Goal: Task Accomplishment & Management: Manage account settings

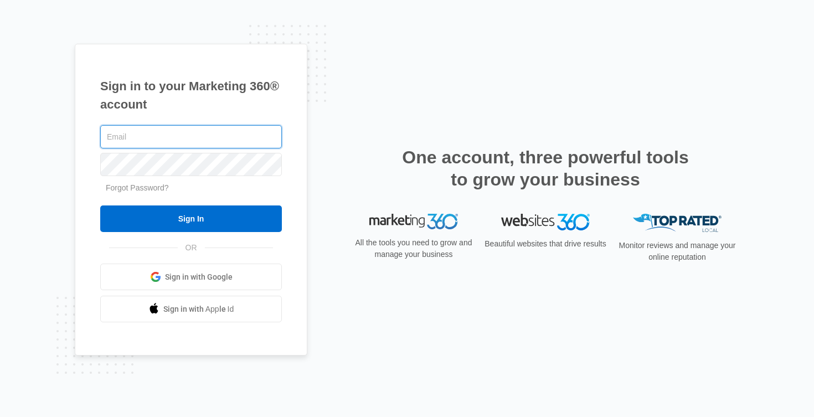
type input "[PERSON_NAME][EMAIL_ADDRESS][DOMAIN_NAME]"
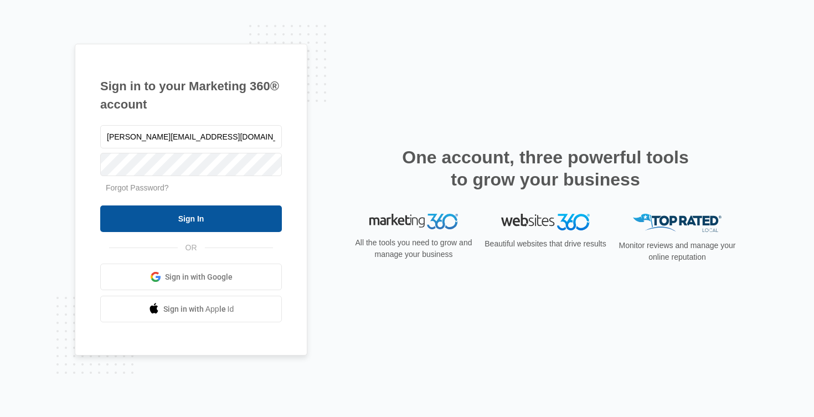
click at [200, 220] on input "Sign In" at bounding box center [191, 219] width 182 height 27
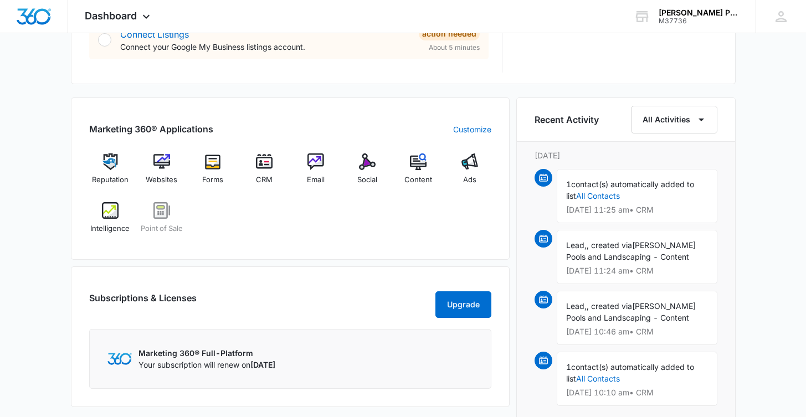
scroll to position [710, 0]
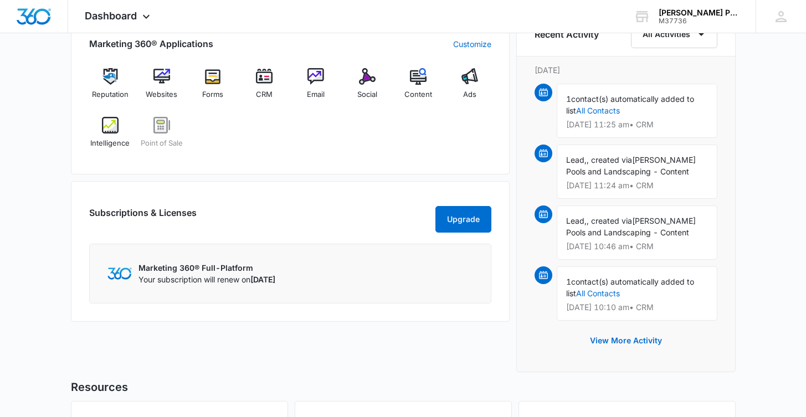
click at [155, 274] on p "Marketing 360® Full-Platform" at bounding box center [206, 268] width 137 height 12
click at [289, 296] on div "Marketing 360® Full-Platform Your subscription will renew on [DATE]" at bounding box center [290, 274] width 402 height 60
click at [275, 284] on span "[DATE]" at bounding box center [262, 279] width 25 height 9
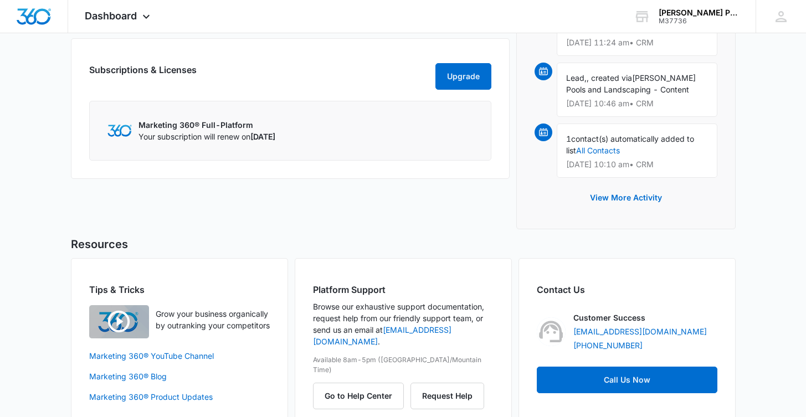
scroll to position [0, 0]
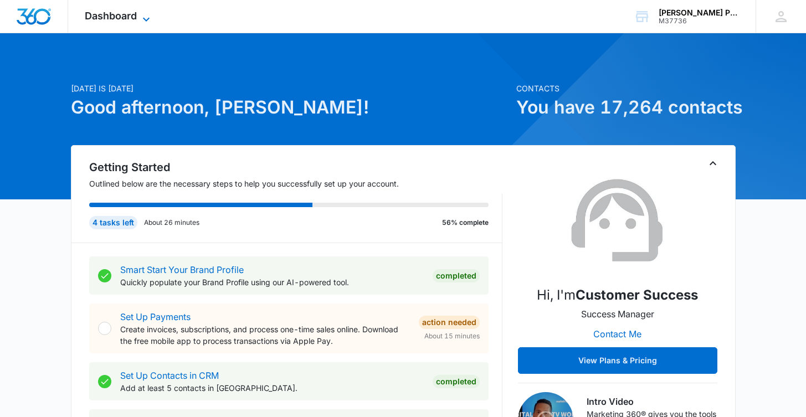
click at [149, 13] on icon at bounding box center [146, 19] width 13 height 13
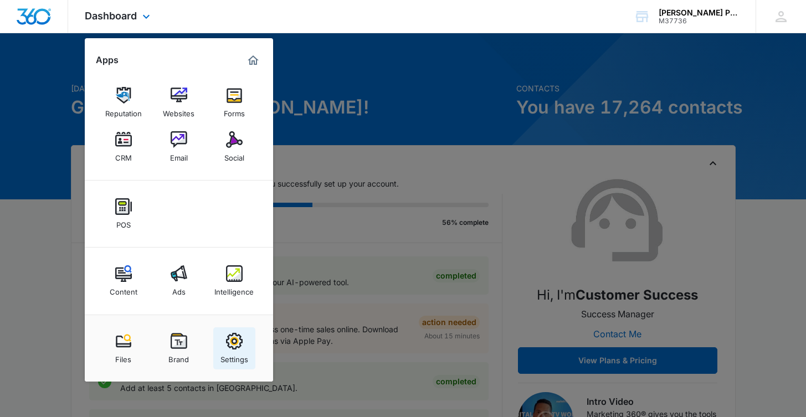
click at [237, 348] on img at bounding box center [234, 341] width 17 height 17
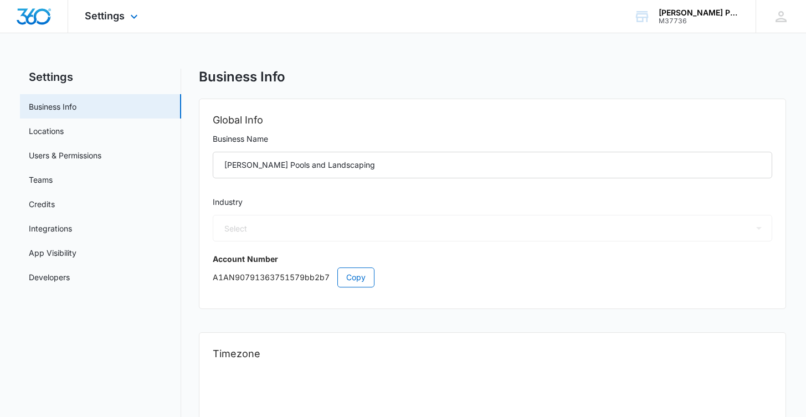
select select "5"
select select "US"
select select "America/[GEOGRAPHIC_DATA]"
click at [54, 150] on link "Users & Permissions" at bounding box center [65, 156] width 73 height 12
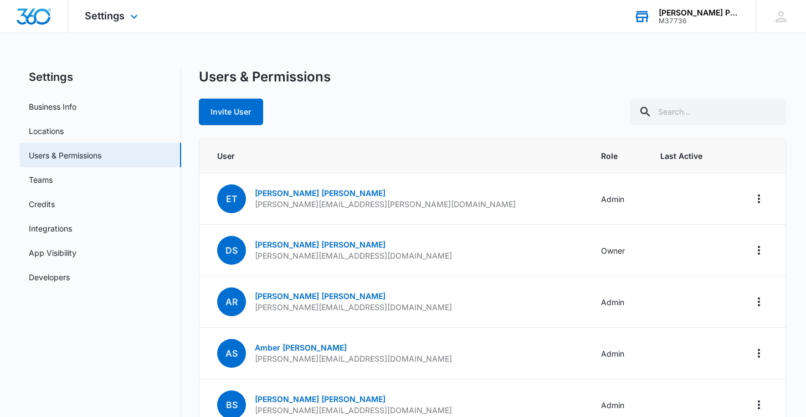
click at [683, 15] on div "[PERSON_NAME] Pools and Landscaping" at bounding box center [699, 12] width 81 height 9
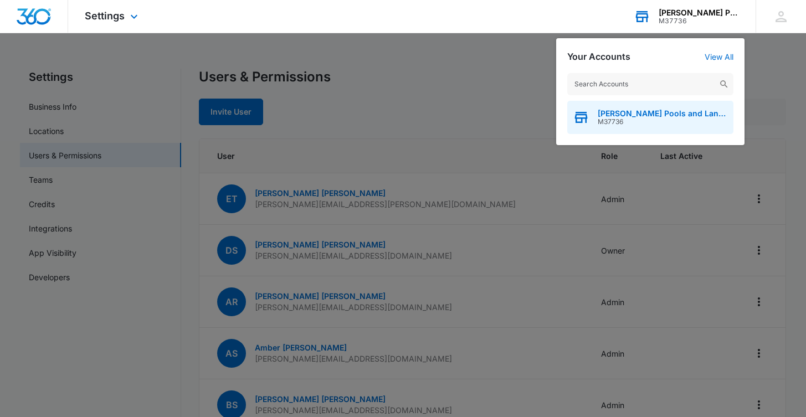
click at [671, 114] on span "[PERSON_NAME] Pools and Landscaping" at bounding box center [663, 113] width 130 height 9
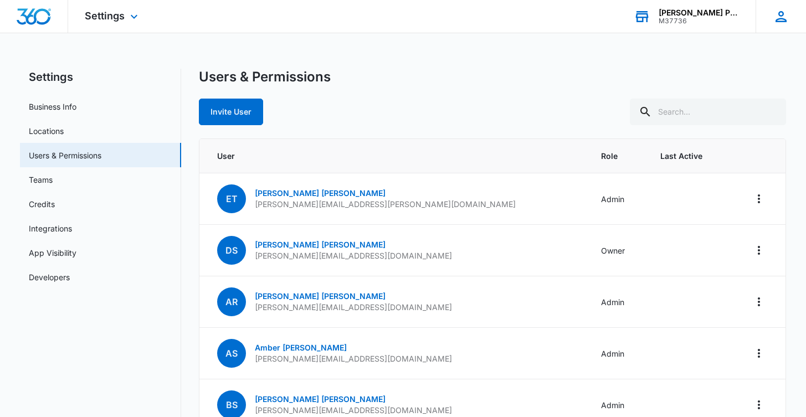
click at [773, 16] on div at bounding box center [781, 16] width 17 height 17
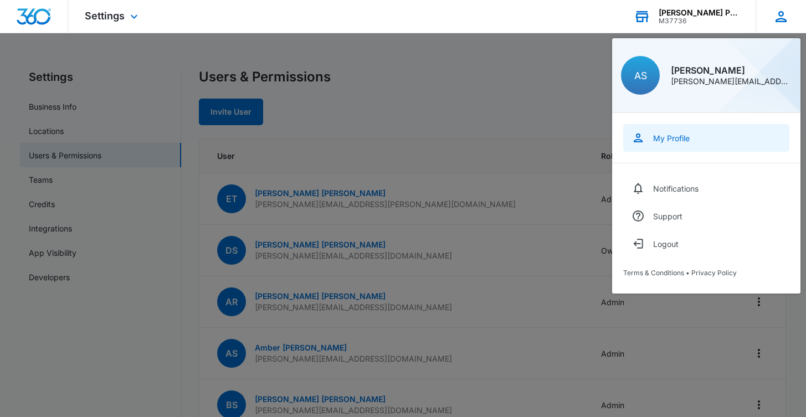
click at [667, 142] on div "My Profile" at bounding box center [671, 137] width 37 height 9
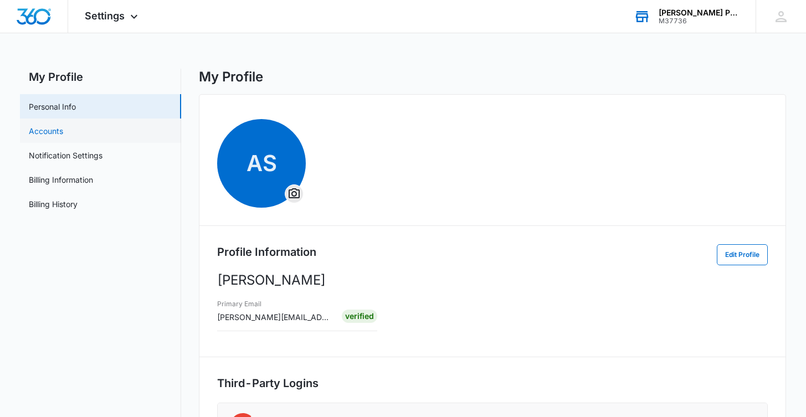
click at [48, 137] on link "Accounts" at bounding box center [46, 131] width 34 height 12
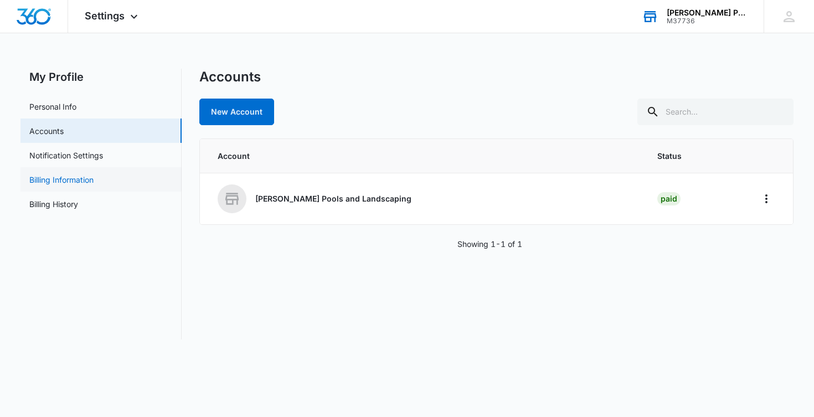
click at [37, 174] on link "Billing Information" at bounding box center [61, 180] width 64 height 12
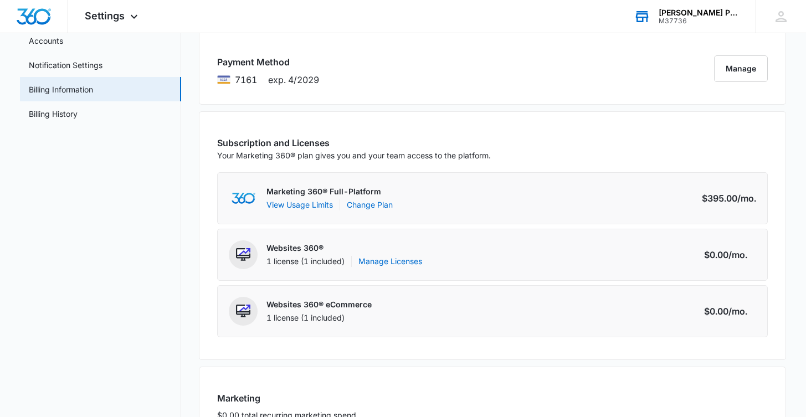
scroll to position [124, 0]
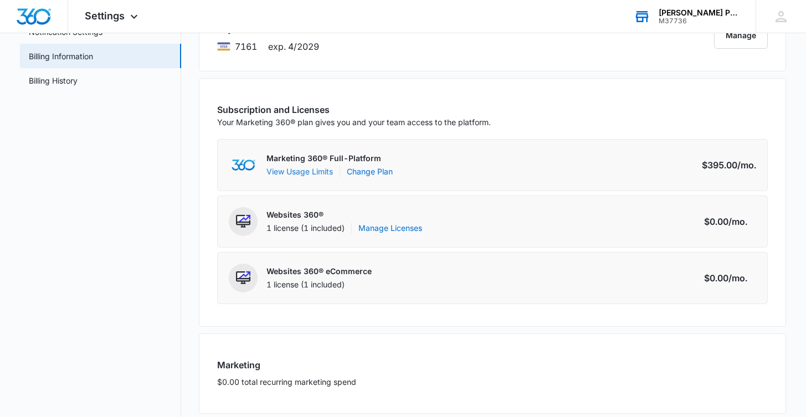
click at [309, 173] on button "View Usage Limits" at bounding box center [299, 172] width 66 height 12
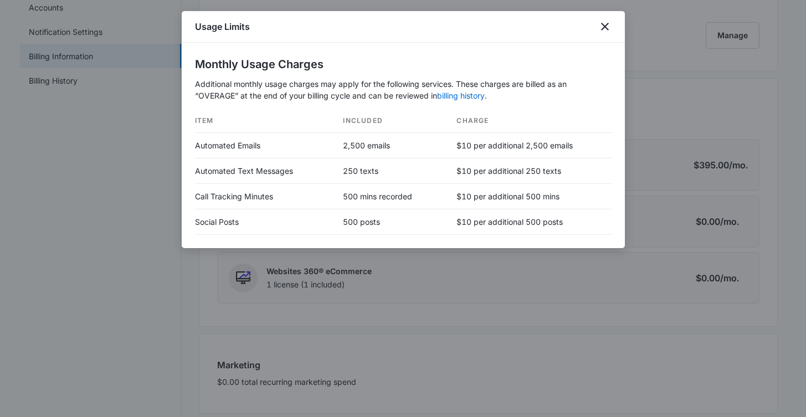
click at [129, 220] on div at bounding box center [403, 208] width 806 height 417
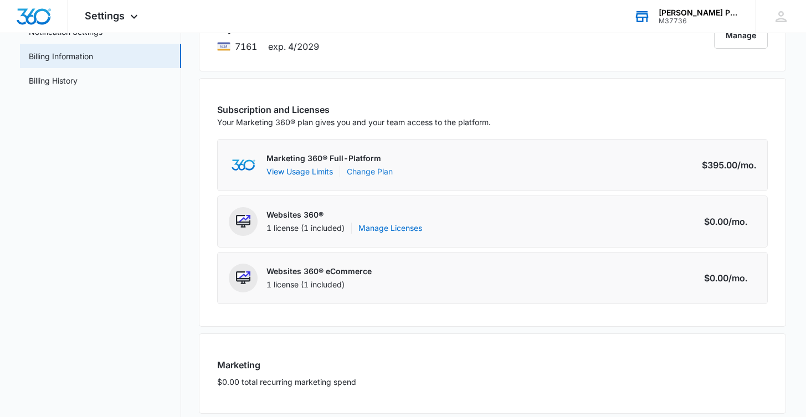
click at [373, 173] on link "Change Plan" at bounding box center [370, 172] width 46 height 12
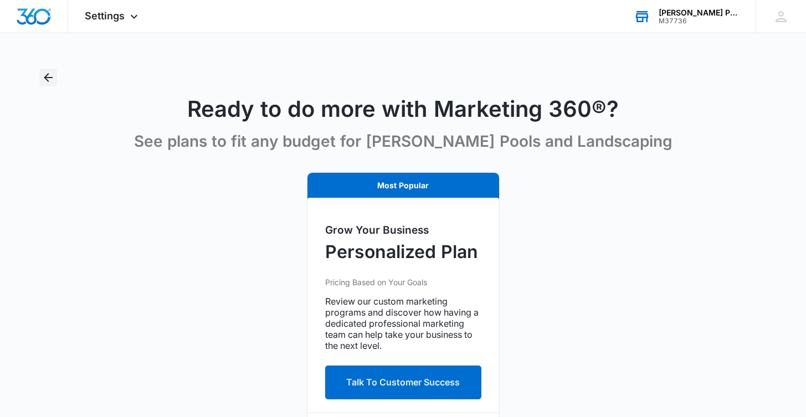
click at [50, 77] on icon "Back" at bounding box center [48, 77] width 9 height 9
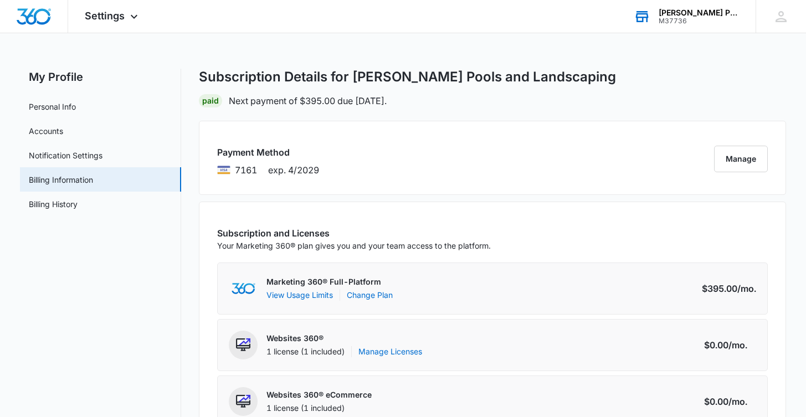
click at [733, 208] on div "Subscription and Licenses Your Marketing 360® plan gives you and your team acce…" at bounding box center [492, 326] width 587 height 249
